Goal: Task Accomplishment & Management: Manage account settings

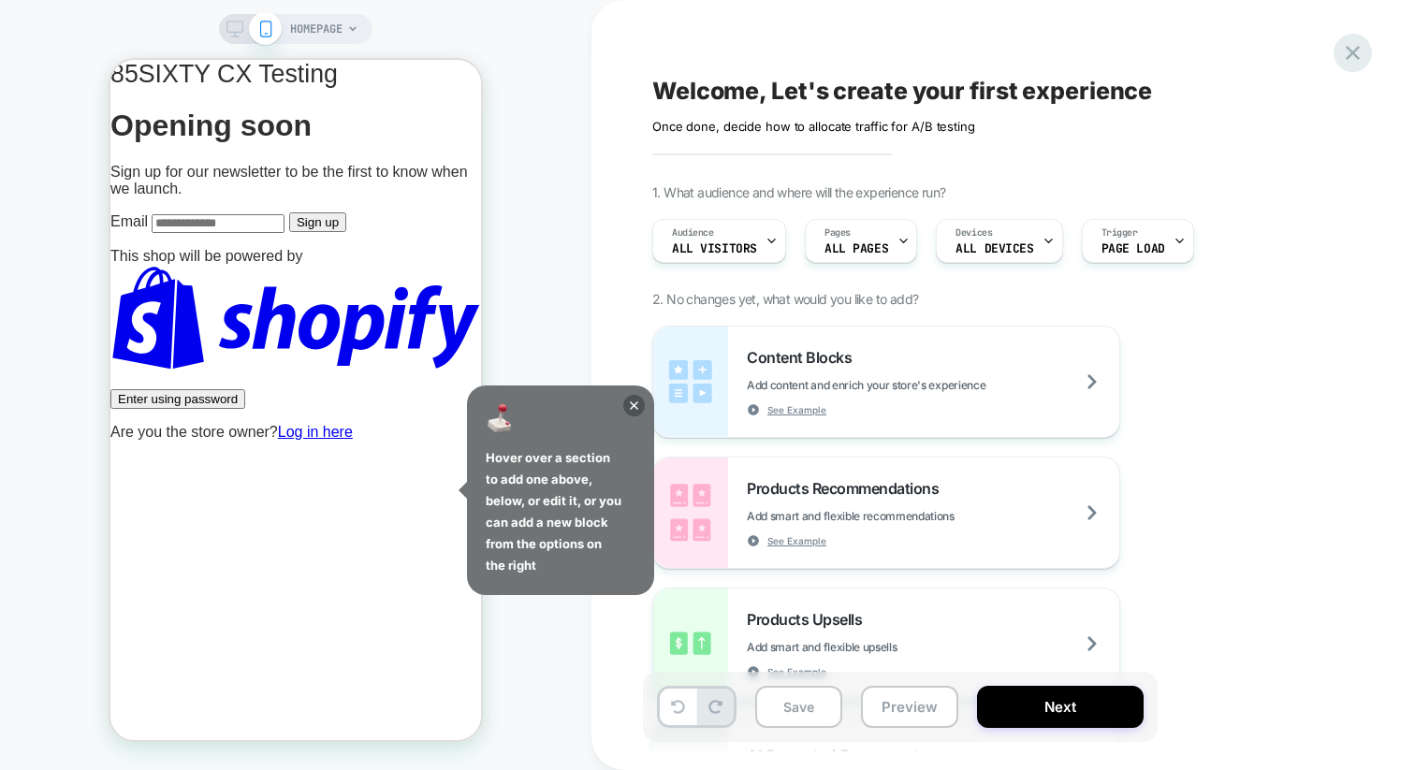
click at [371, 53] on icon at bounding box center [185, 86] width 371 height 173
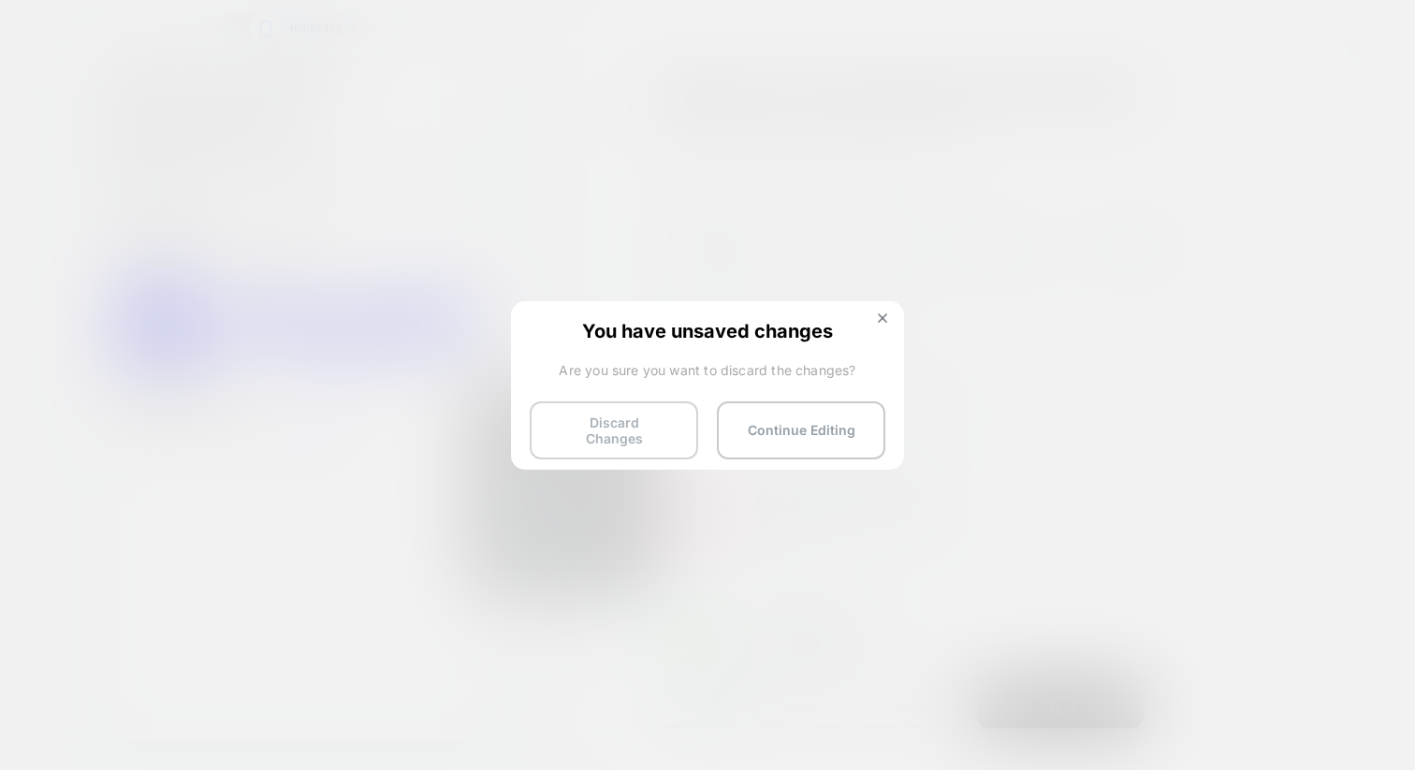
click at [651, 416] on button "Discard Changes" at bounding box center [614, 431] width 169 height 58
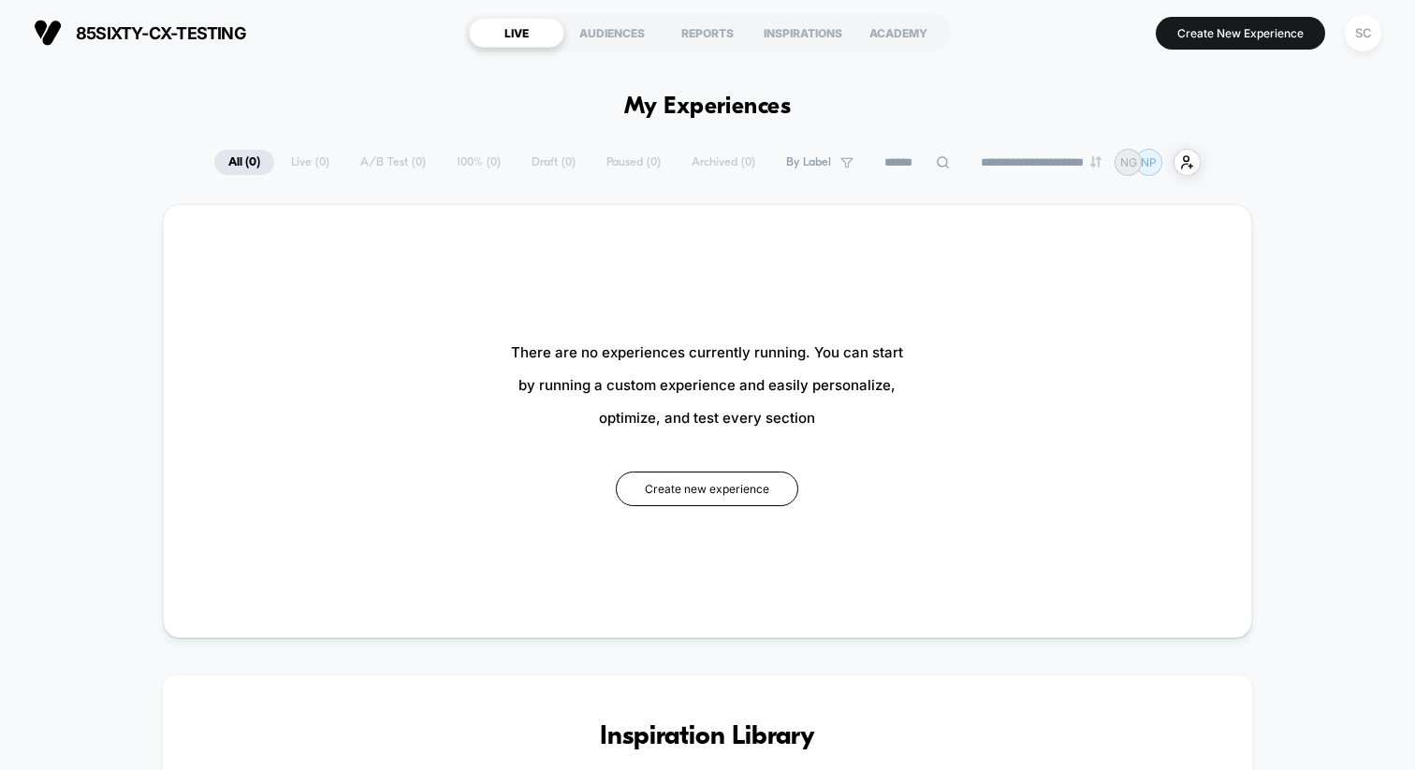
click at [1385, 37] on button "SC" at bounding box center [1364, 33] width 48 height 38
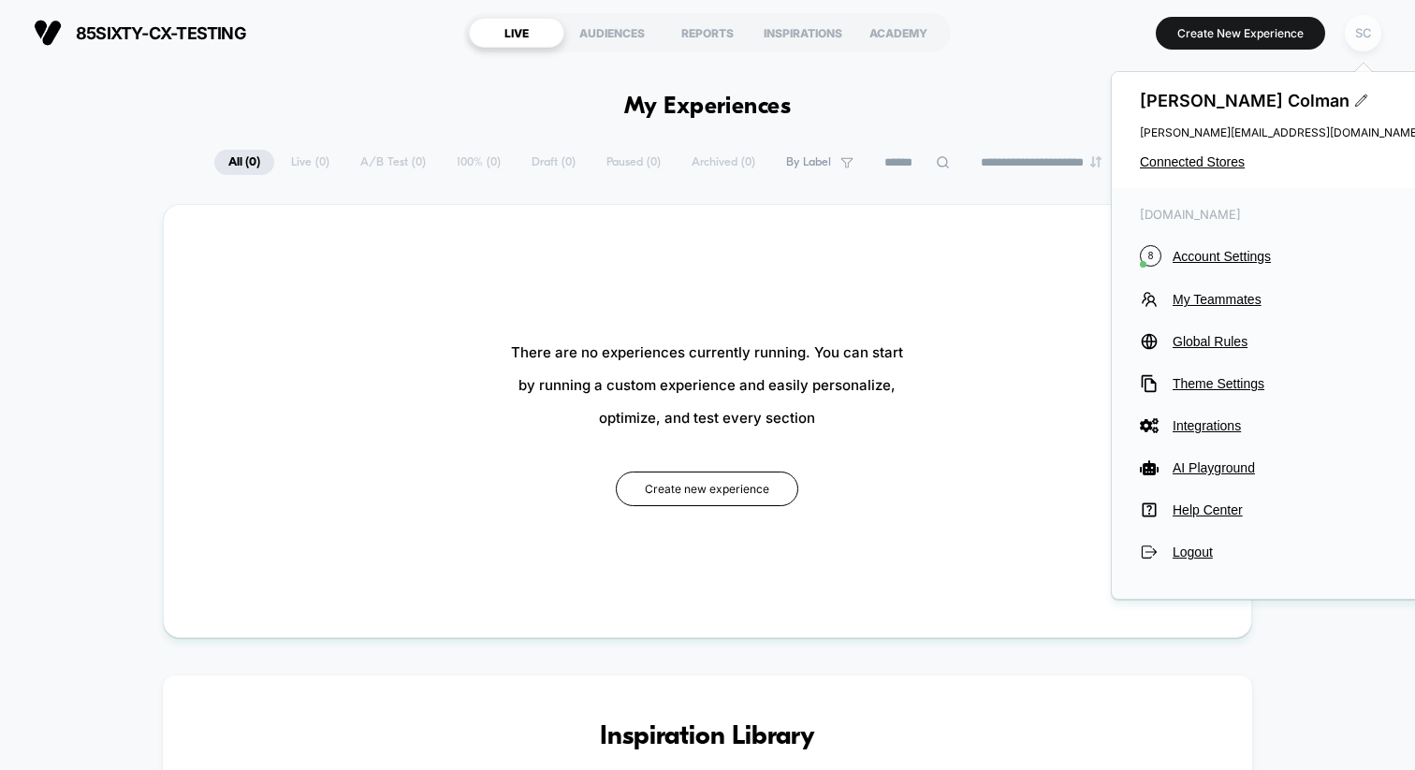
click at [1362, 37] on div "SC" at bounding box center [1363, 33] width 37 height 37
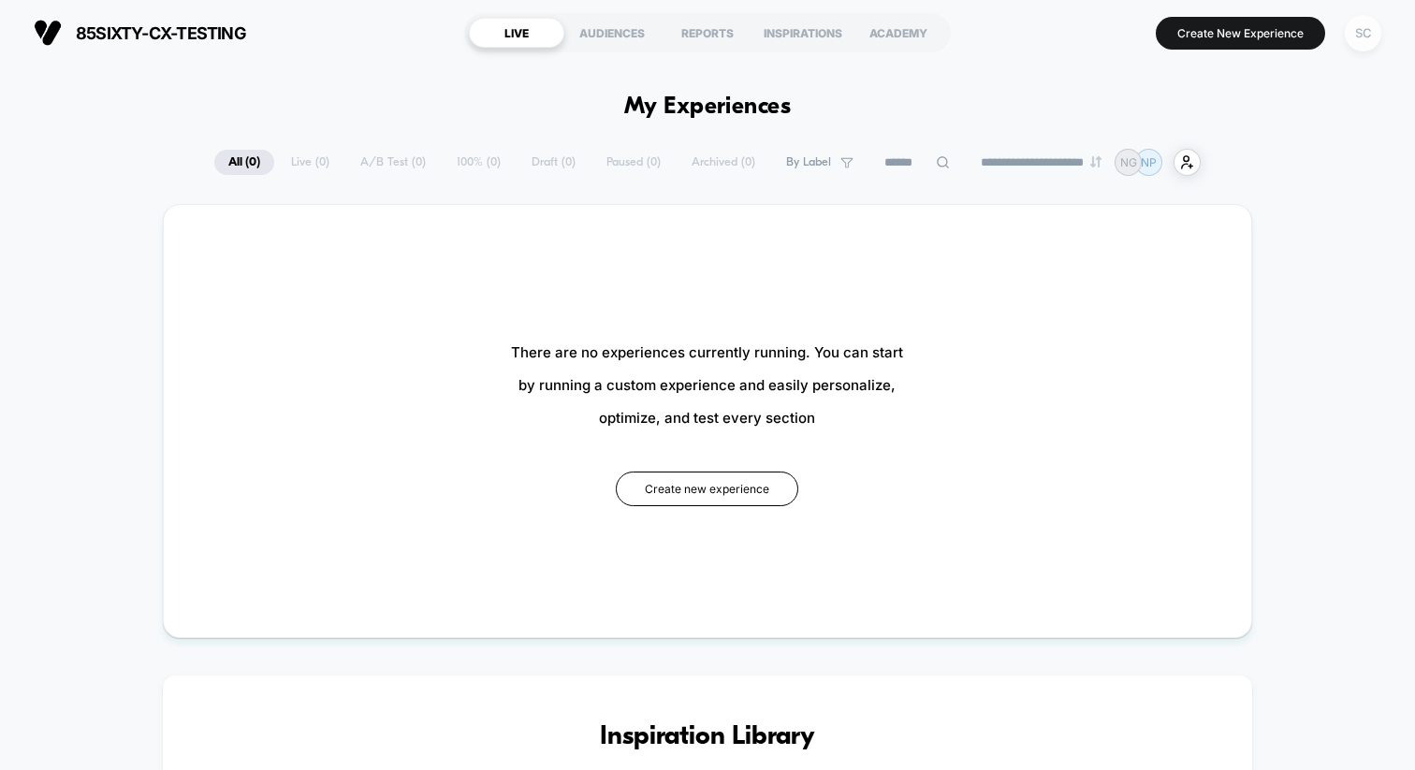
click at [1362, 37] on div "SC" at bounding box center [1363, 33] width 37 height 37
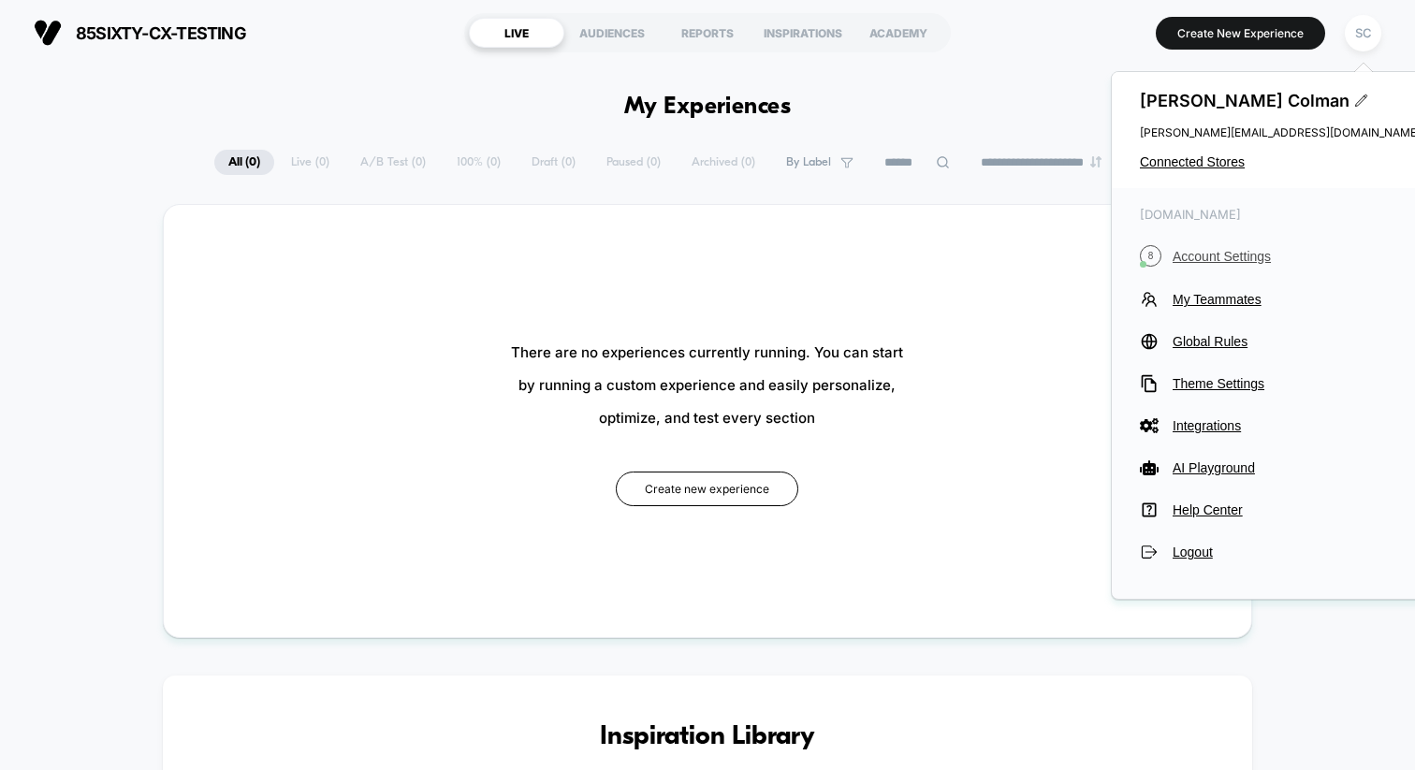
click at [1218, 254] on span "Account Settings" at bounding box center [1297, 256] width 248 height 15
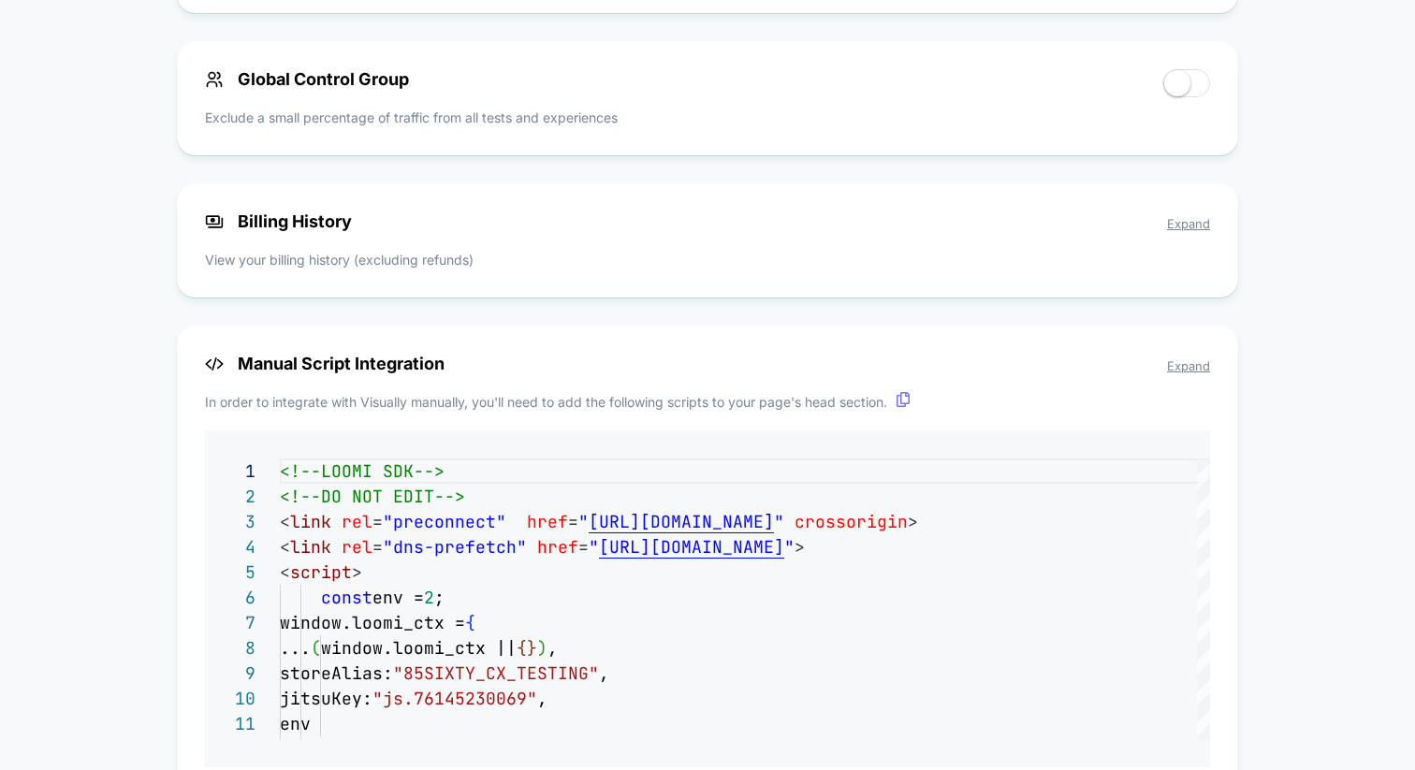
scroll to position [1461, 0]
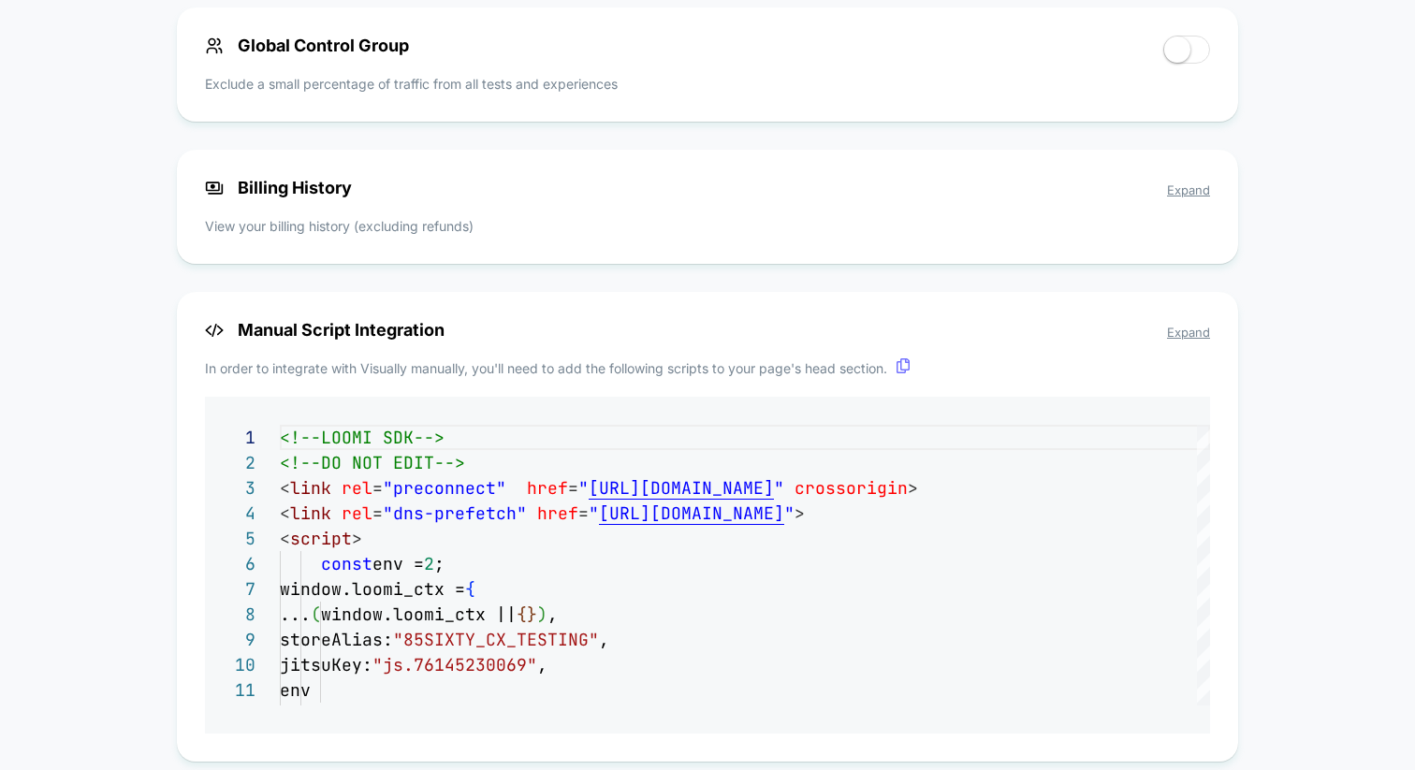
click at [1186, 188] on span "Expand" at bounding box center [1188, 190] width 43 height 15
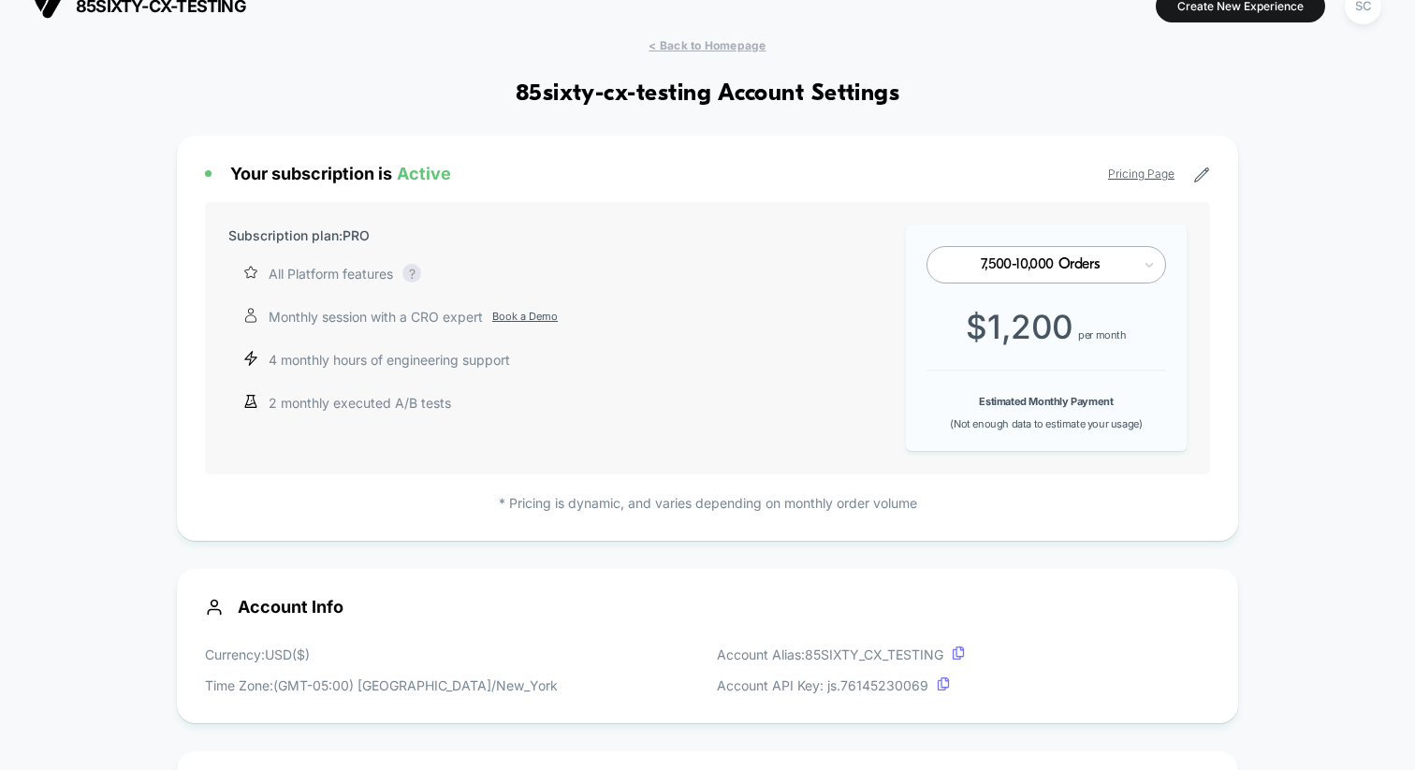
scroll to position [0, 0]
